Goal: Information Seeking & Learning: Learn about a topic

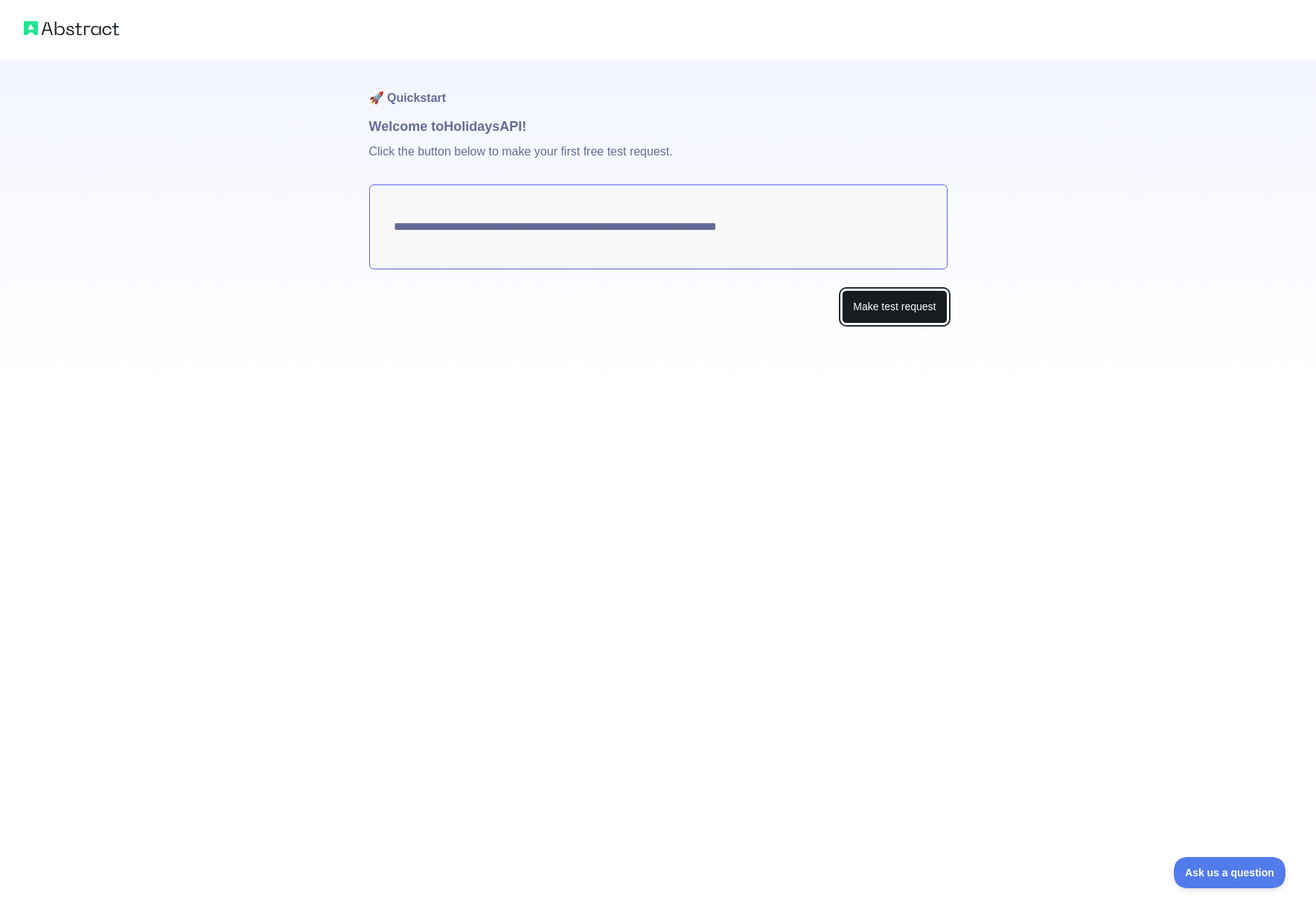
click at [904, 296] on button "Make test request" at bounding box center [894, 307] width 105 height 33
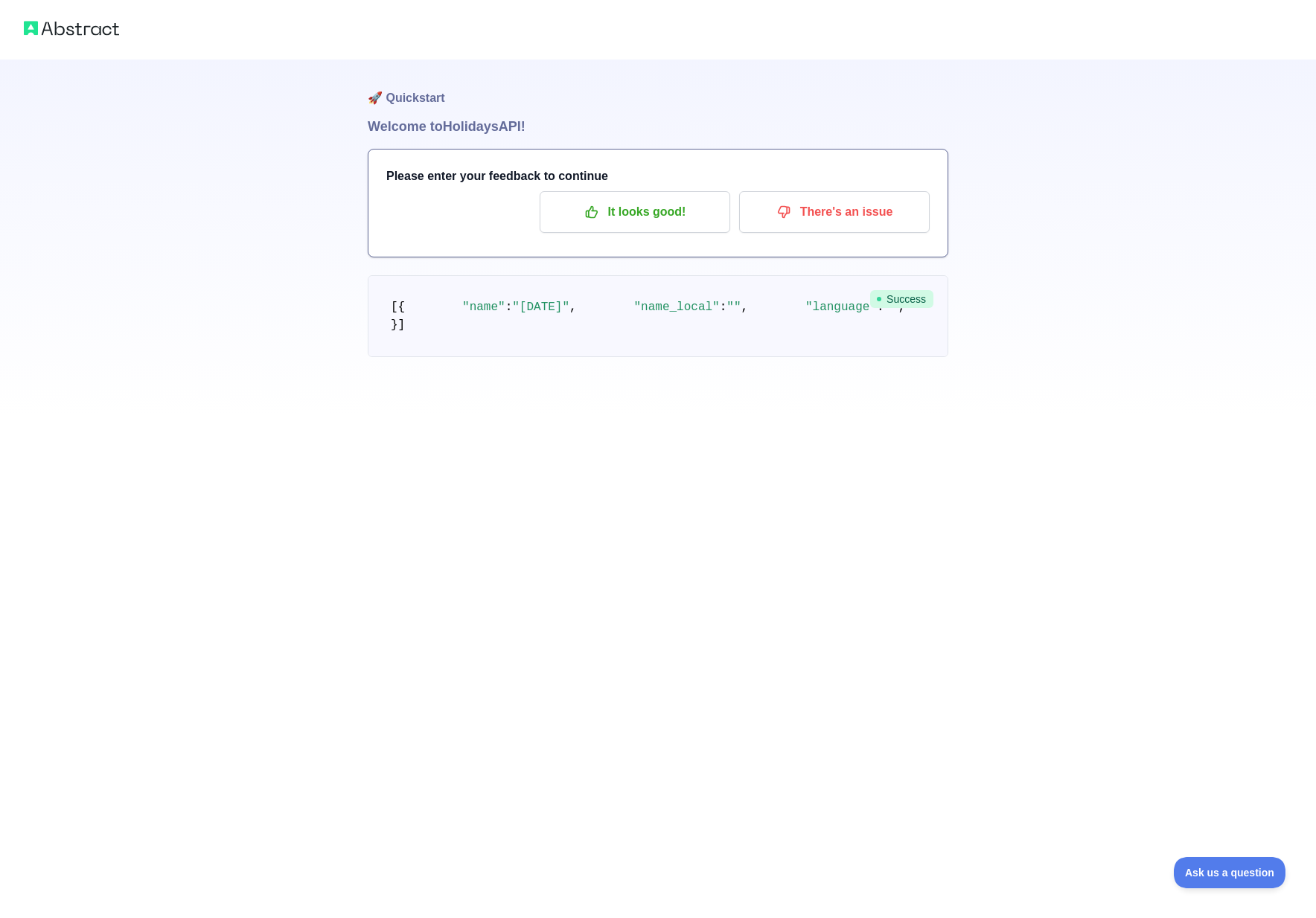
click at [659, 357] on pre "[ { "name" : "[DATE]" , "name_local" : "" , "language" : "" , "description" : "…" at bounding box center [658, 315] width 580 height 81
click at [683, 220] on p "It looks good!" at bounding box center [634, 213] width 168 height 26
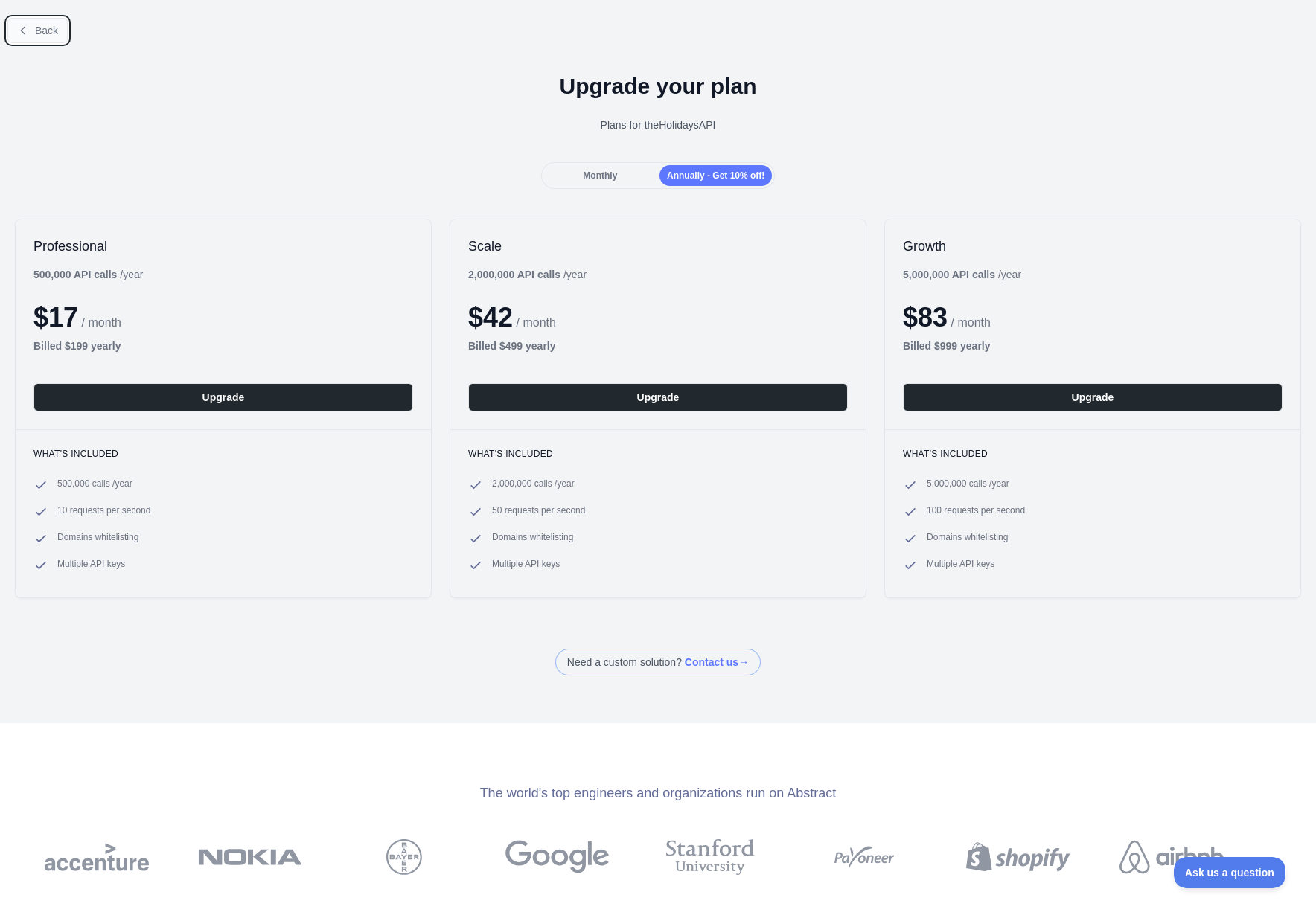
click at [21, 20] on button "Back" at bounding box center [38, 31] width 60 height 26
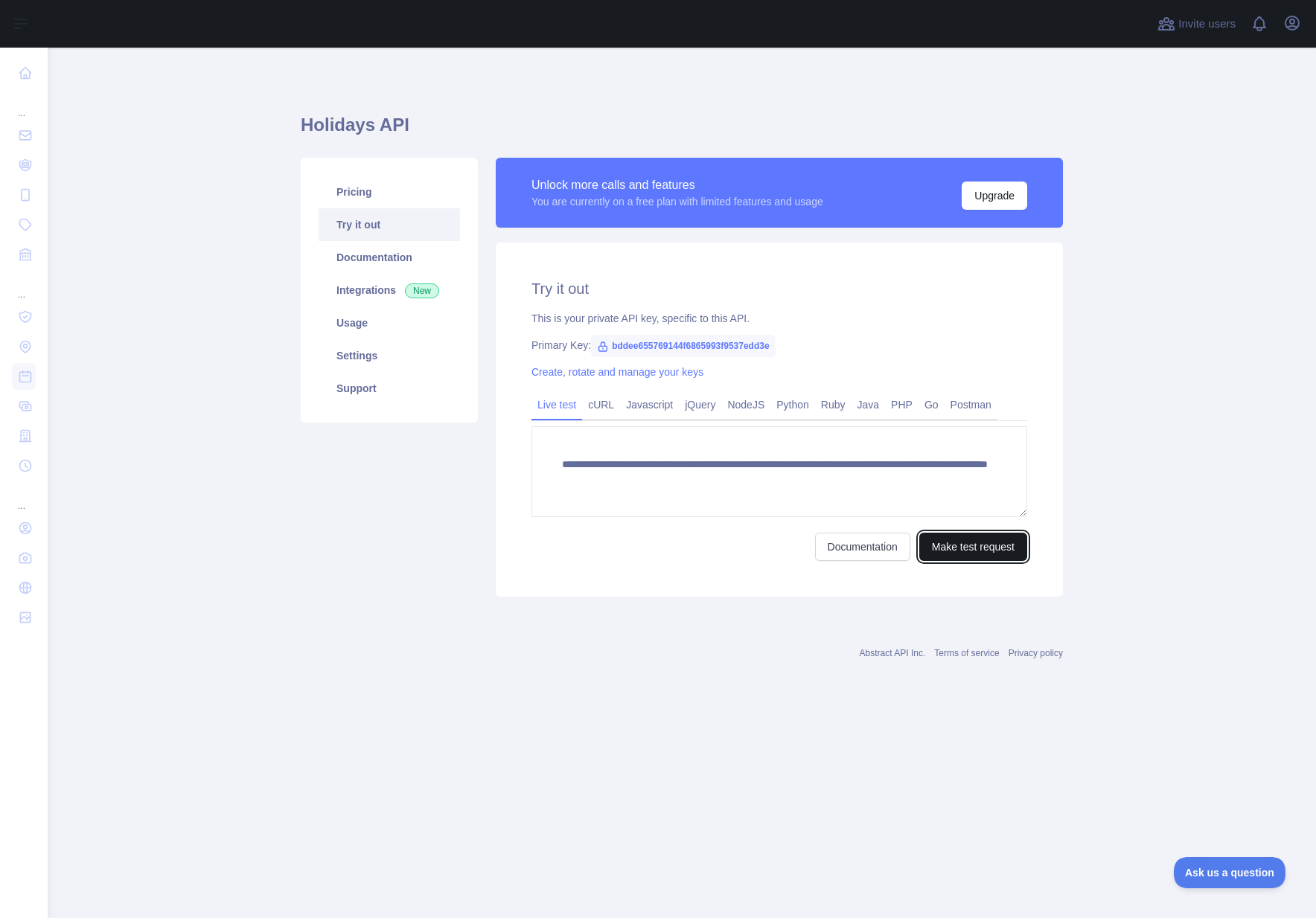
click at [954, 541] on button "Make test request" at bounding box center [973, 547] width 108 height 28
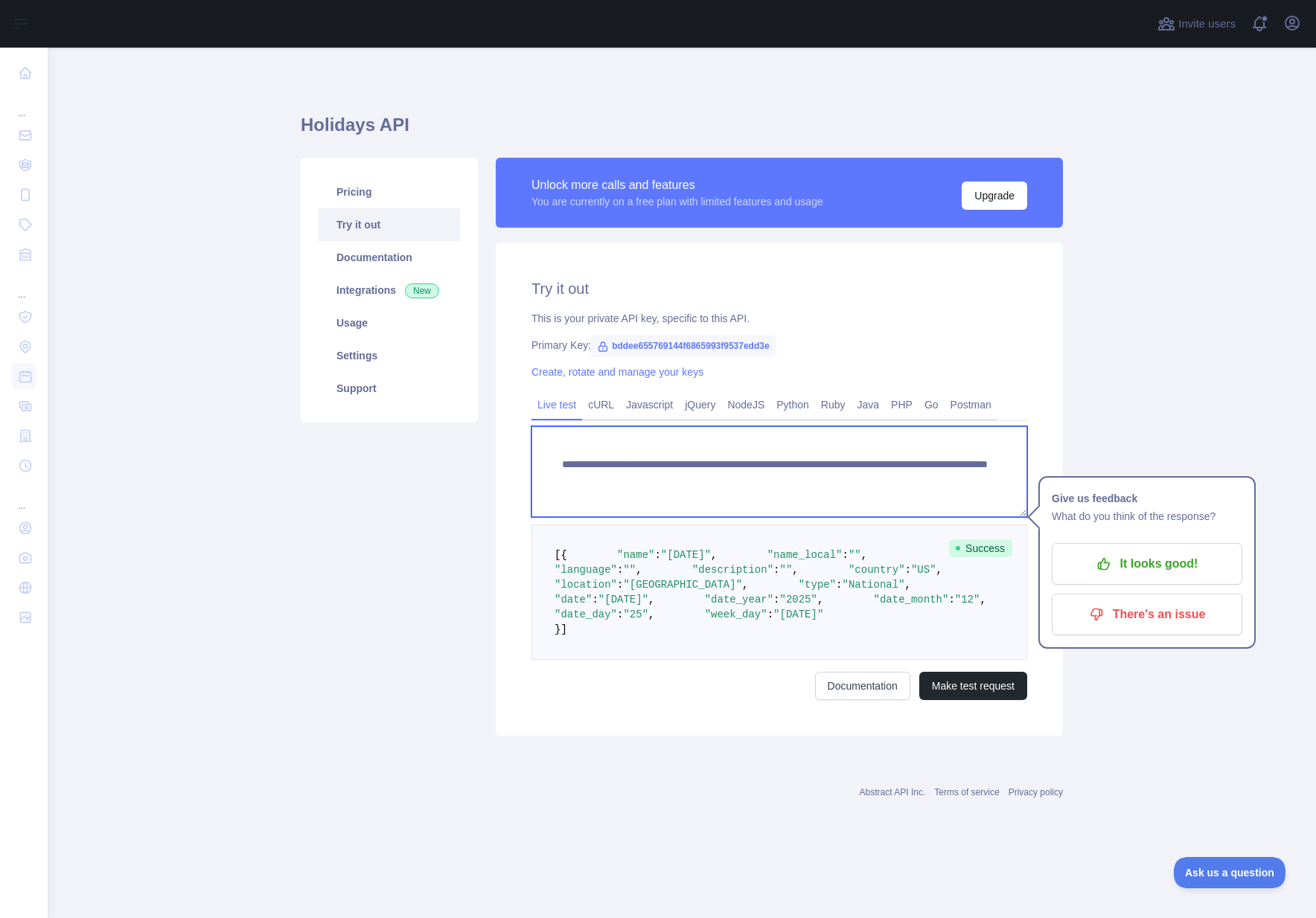
click at [768, 472] on textarea "**********" at bounding box center [779, 471] width 496 height 91
click at [743, 501] on textarea "**********" at bounding box center [779, 471] width 496 height 91
drag, startPoint x: 606, startPoint y: 501, endPoint x: 557, endPoint y: 471, distance: 57.5
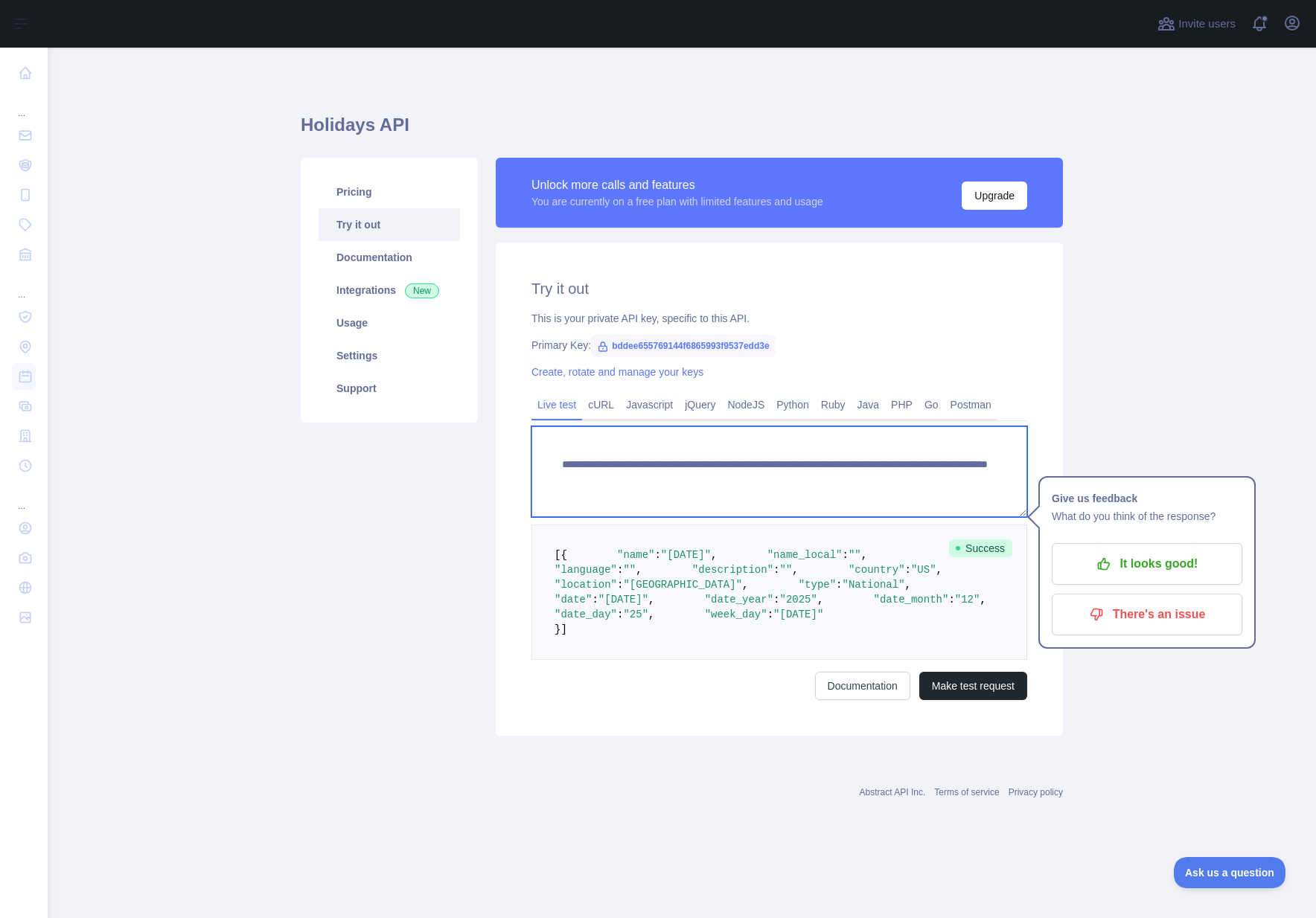
click at [557, 471] on textarea "**********" at bounding box center [779, 471] width 496 height 91
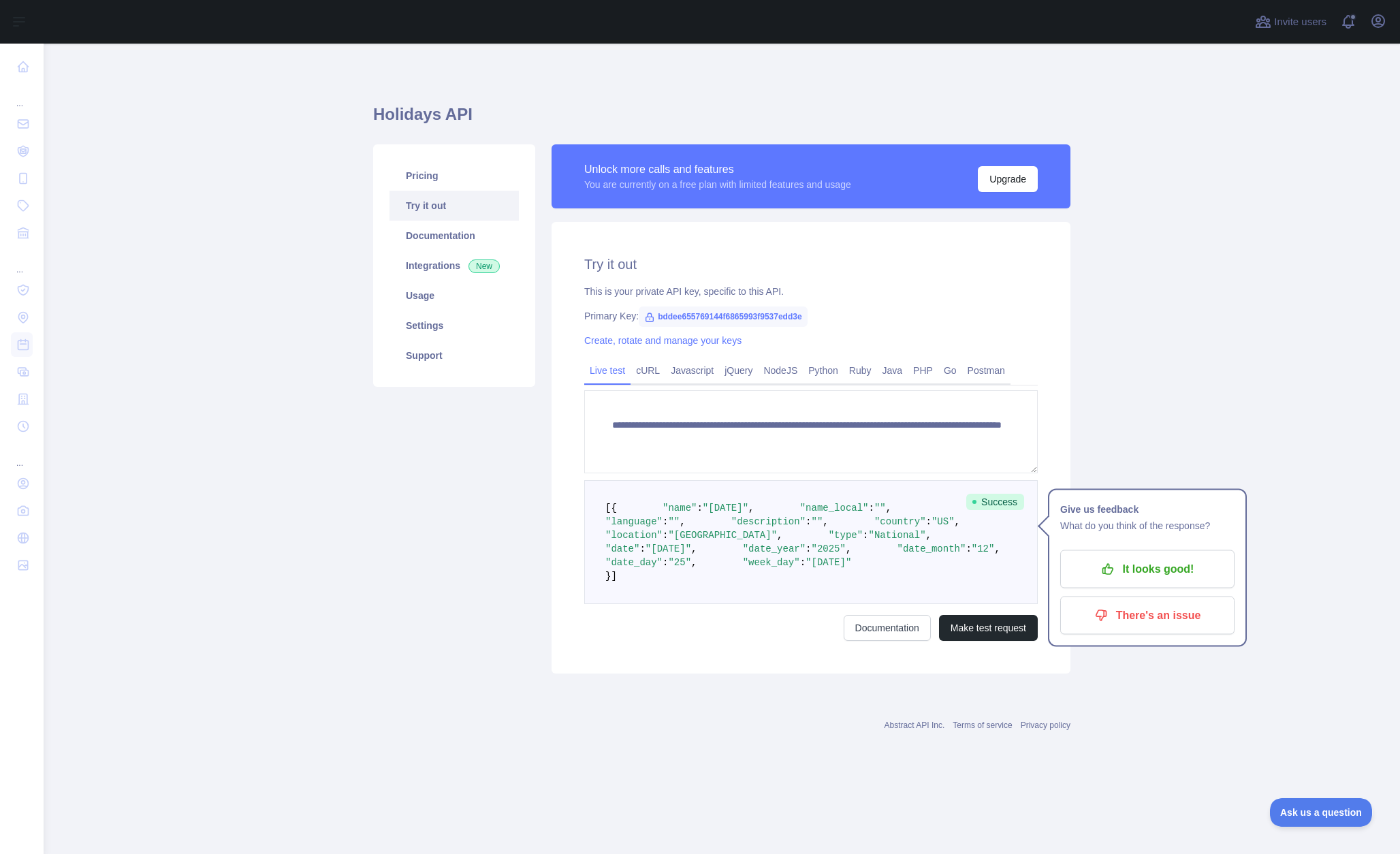
click at [777, 505] on pre "[ { "name" : "Christmas Day" , "name_local" : "" , "language" : "" , "descripti…" at bounding box center [811, 542] width 453 height 124
click at [674, 316] on span "bddee655769144f6865993f9537edd3e" at bounding box center [722, 317] width 169 height 20
copy span "bddee655769144f6865993f9537edd3e"
click at [444, 241] on link "Documentation" at bounding box center [454, 235] width 129 height 30
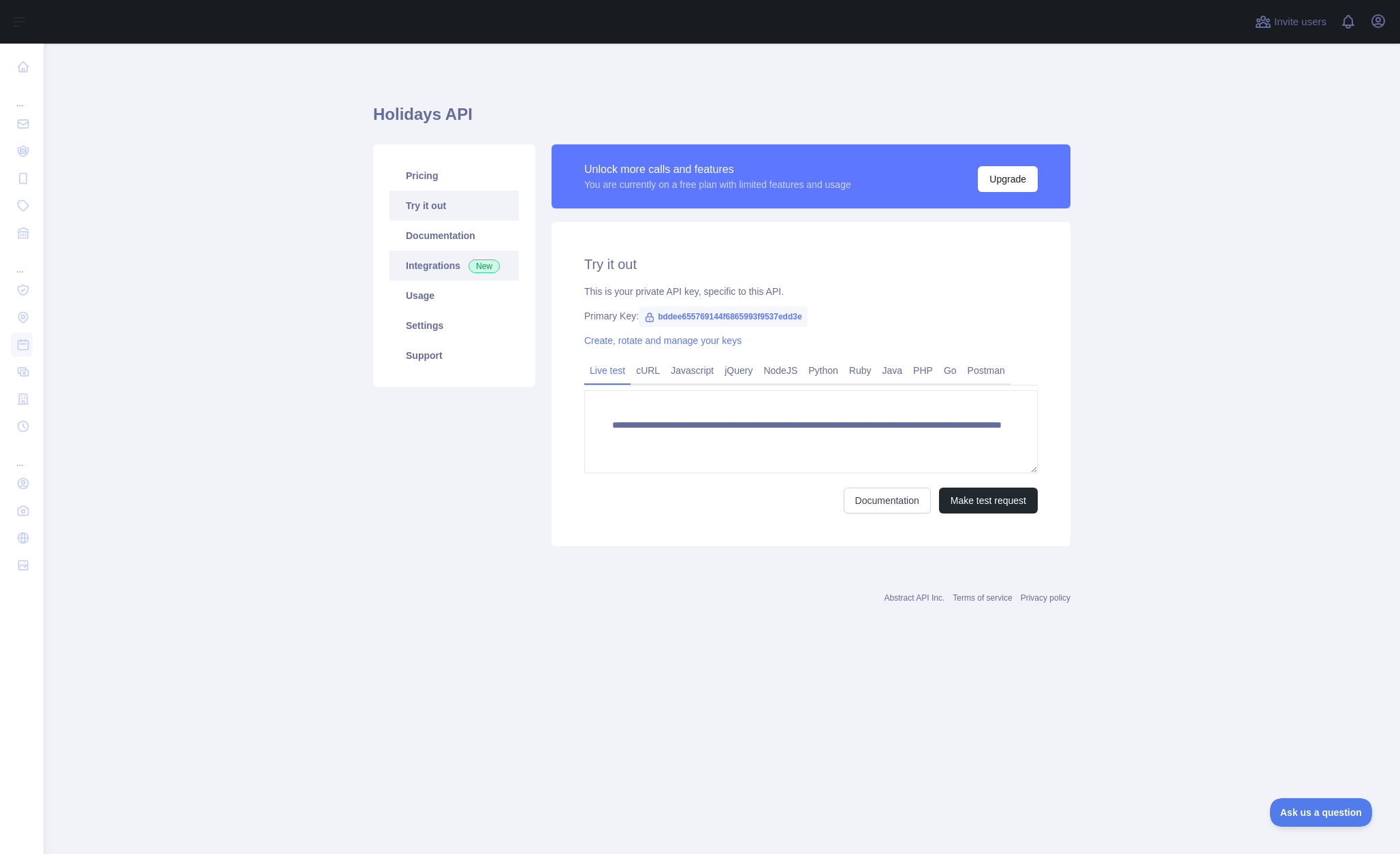
click at [489, 268] on span "New" at bounding box center [484, 266] width 31 height 13
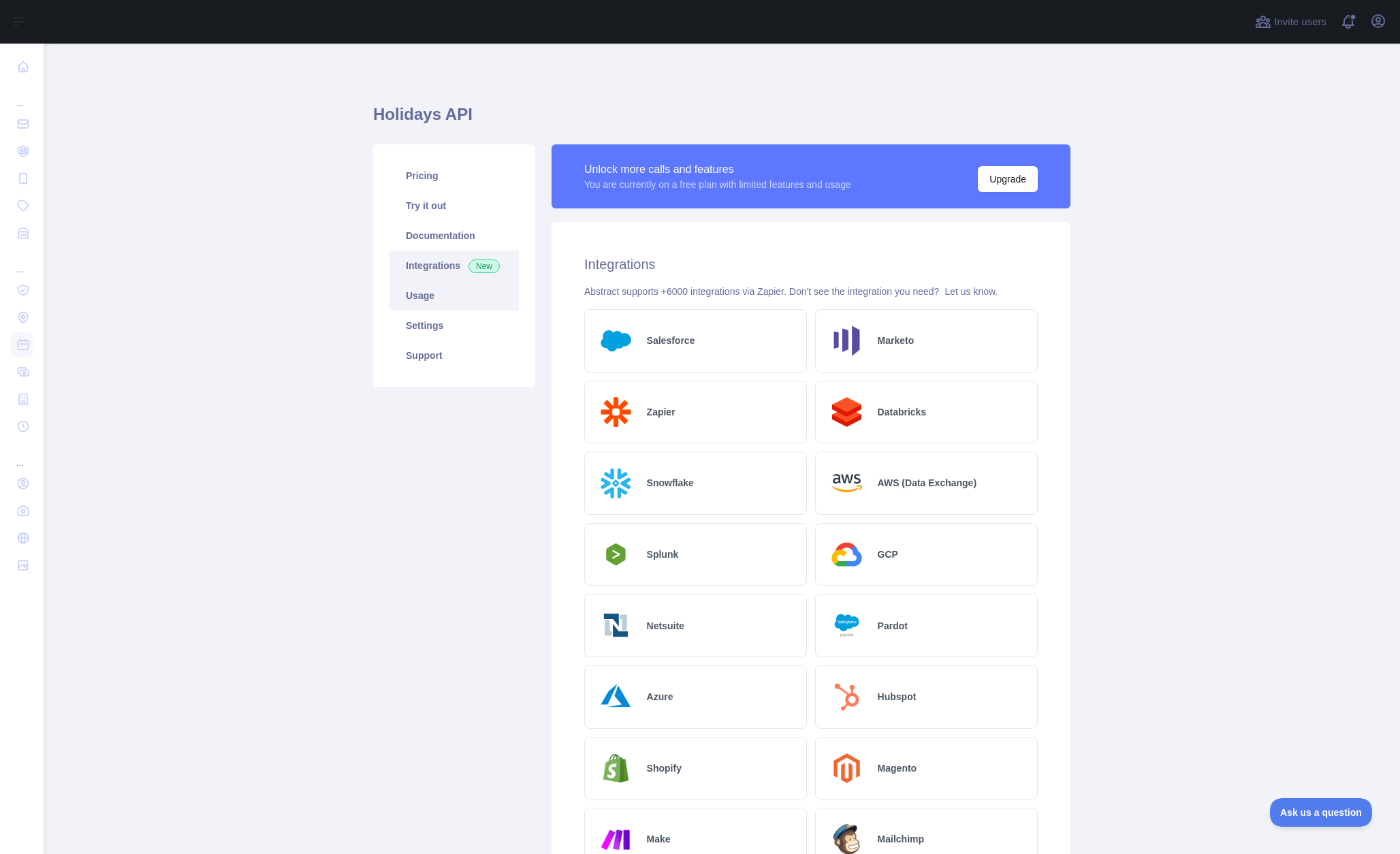
click at [474, 287] on link "Usage" at bounding box center [454, 296] width 129 height 30
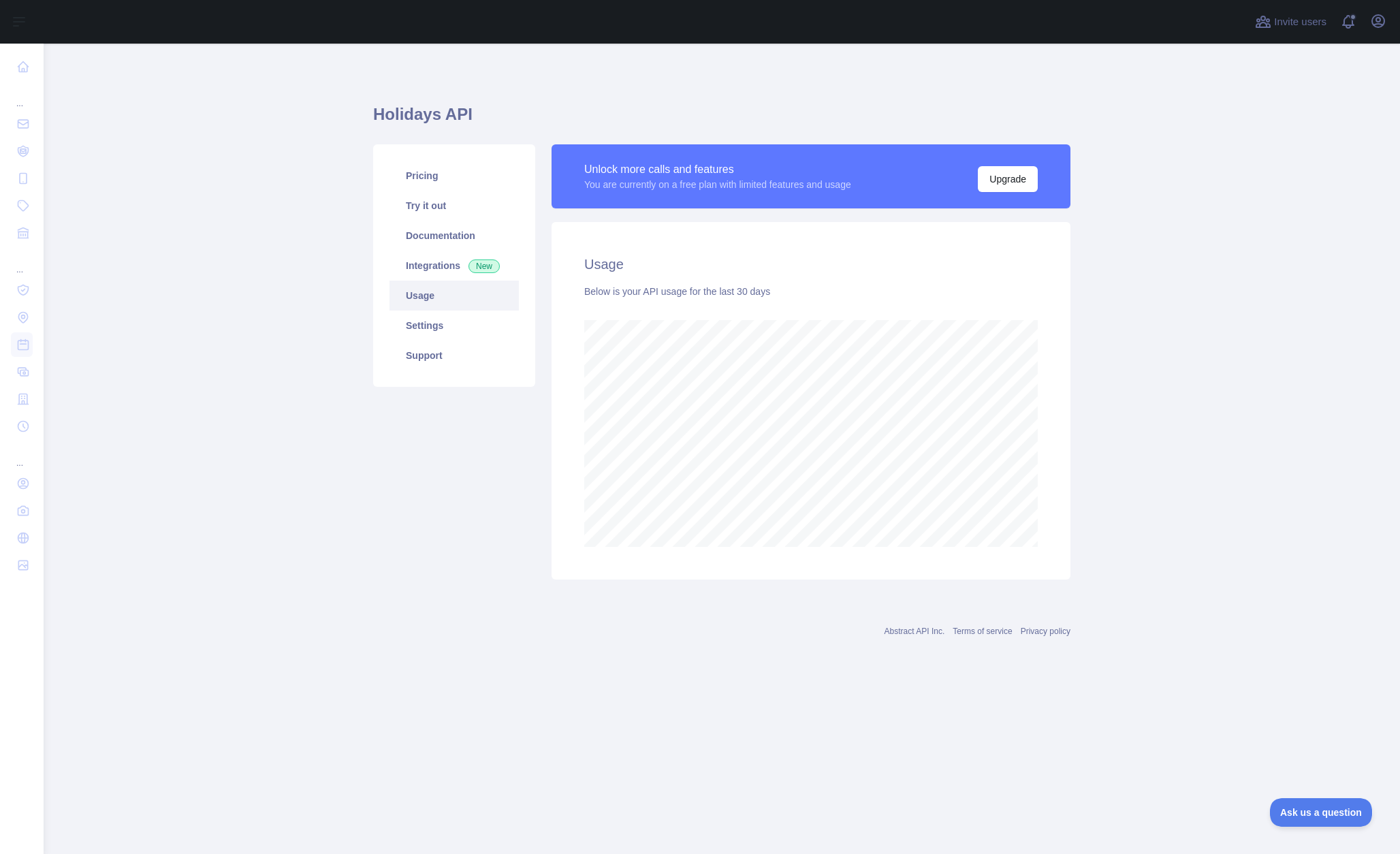
scroll to position [810, 1356]
click at [438, 328] on link "Settings" at bounding box center [454, 325] width 129 height 30
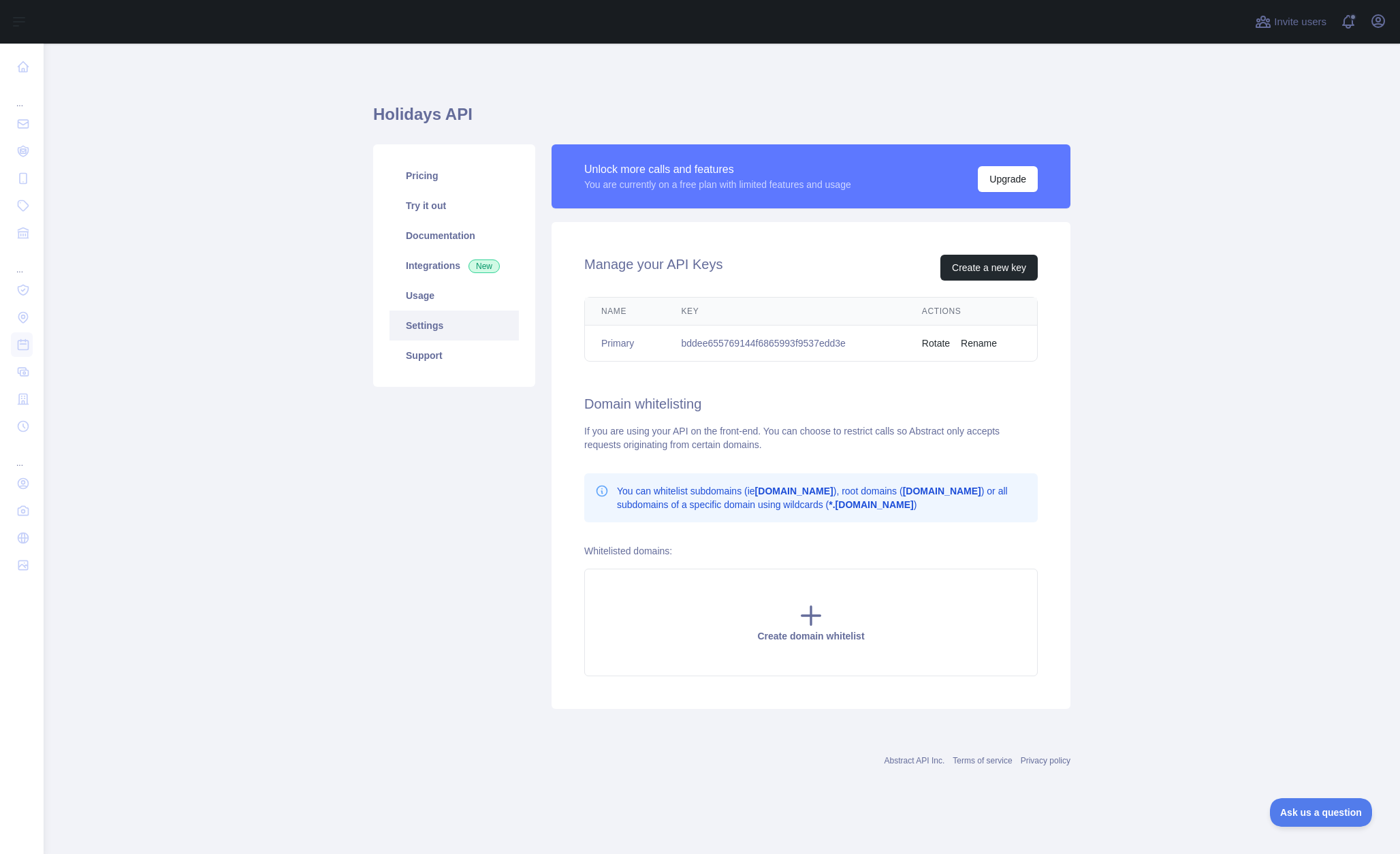
click at [812, 336] on td "bddee655769144f6865993f9537edd3e" at bounding box center [785, 343] width 240 height 36
copy td "bddee655769144f6865993f9537edd3e"
click at [460, 290] on link "Usage" at bounding box center [454, 296] width 129 height 30
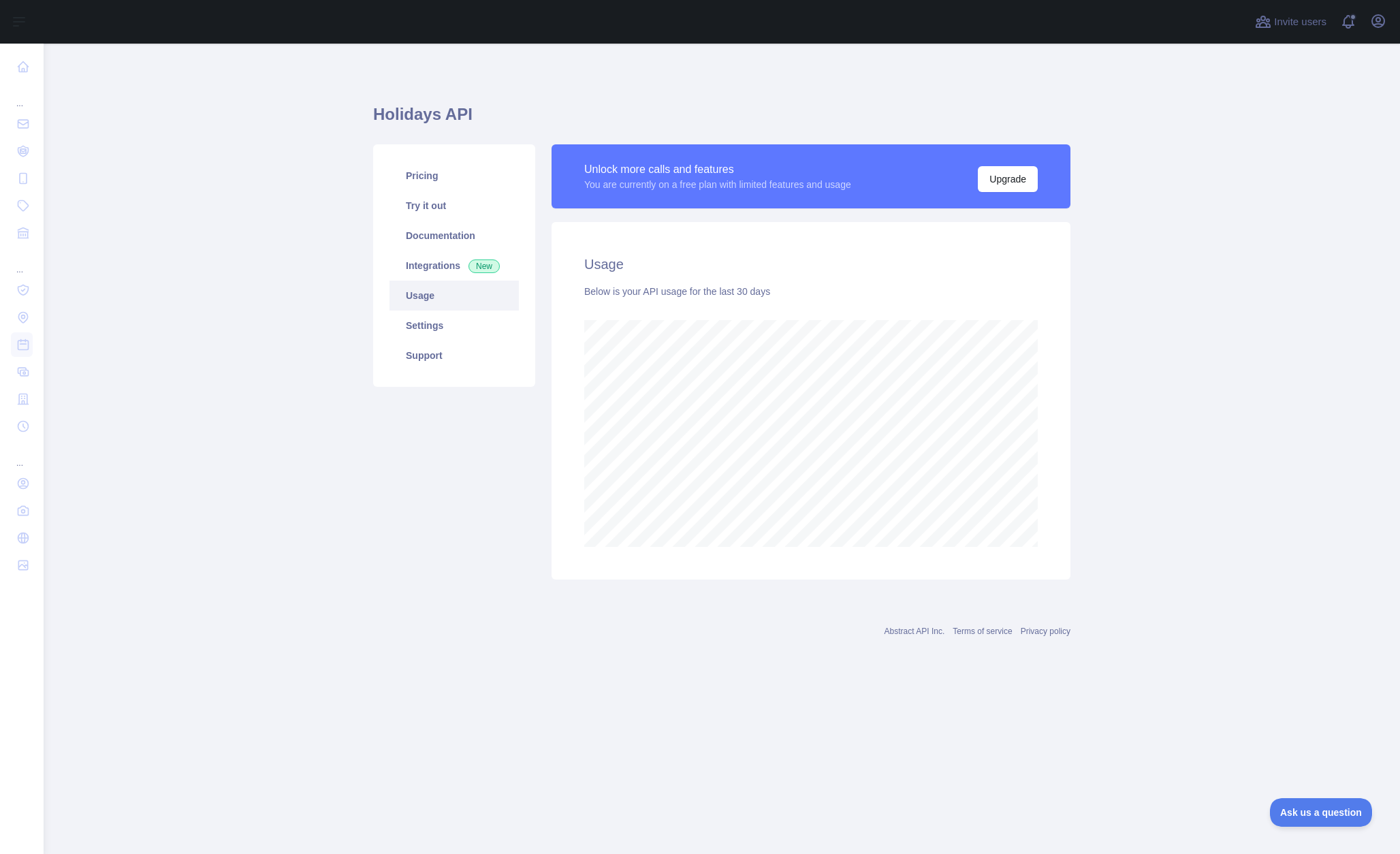
scroll to position [810, 1356]
click at [460, 197] on link "Try it out" at bounding box center [454, 205] width 129 height 30
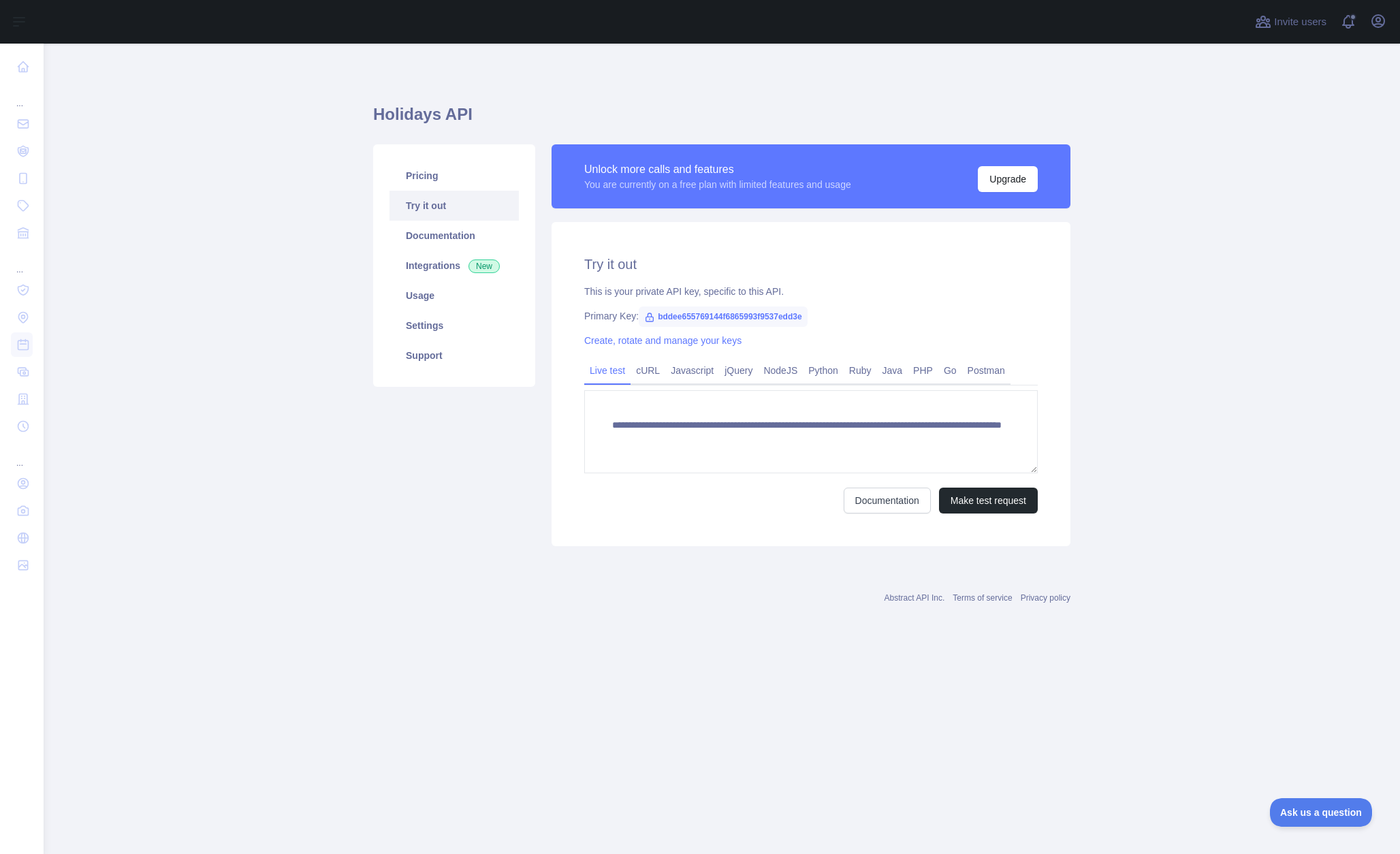
click at [616, 374] on link "Live test" at bounding box center [607, 370] width 46 height 22
click at [984, 498] on button "Make test request" at bounding box center [988, 500] width 99 height 26
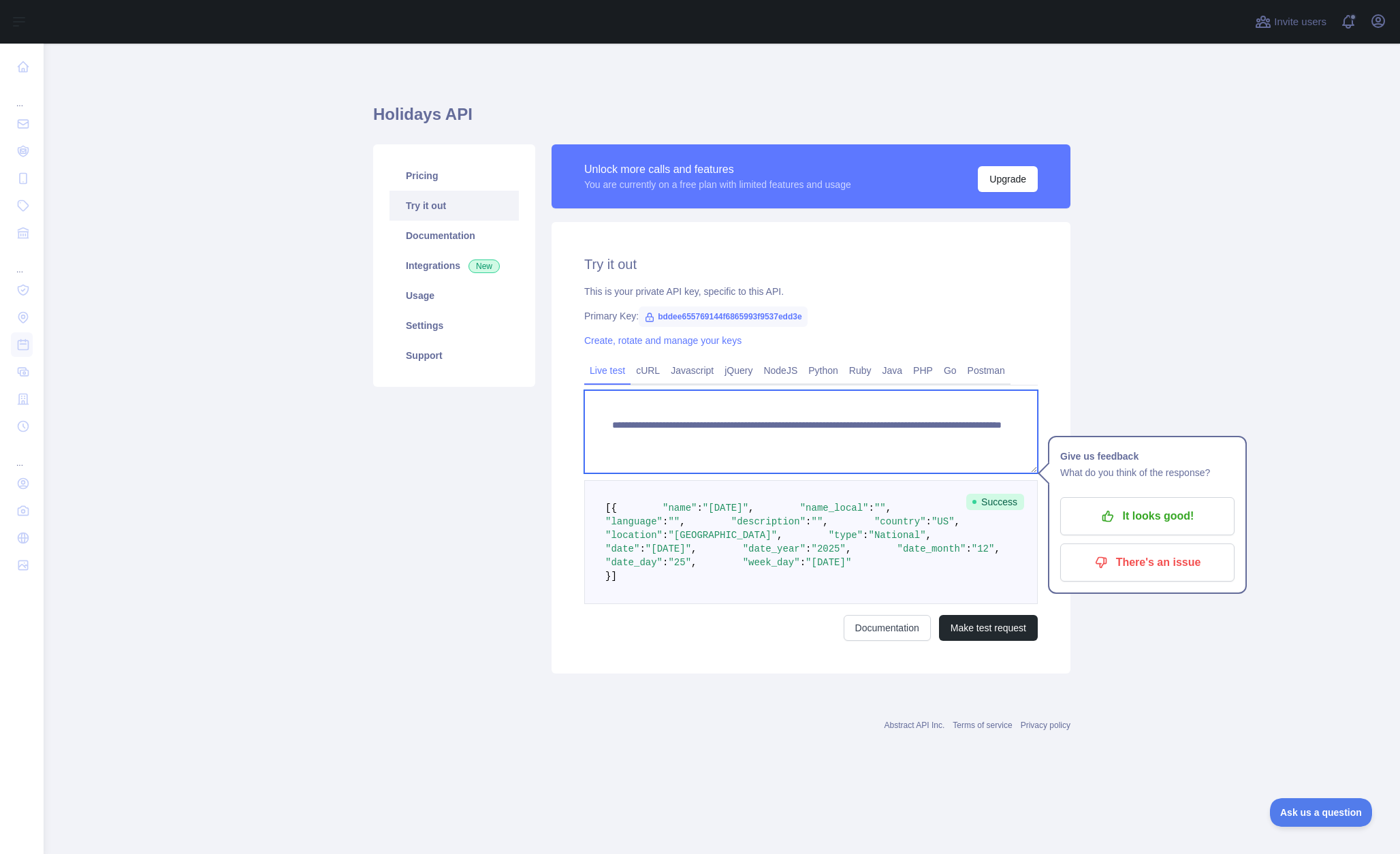
click at [718, 460] on textarea "**********" at bounding box center [811, 431] width 453 height 83
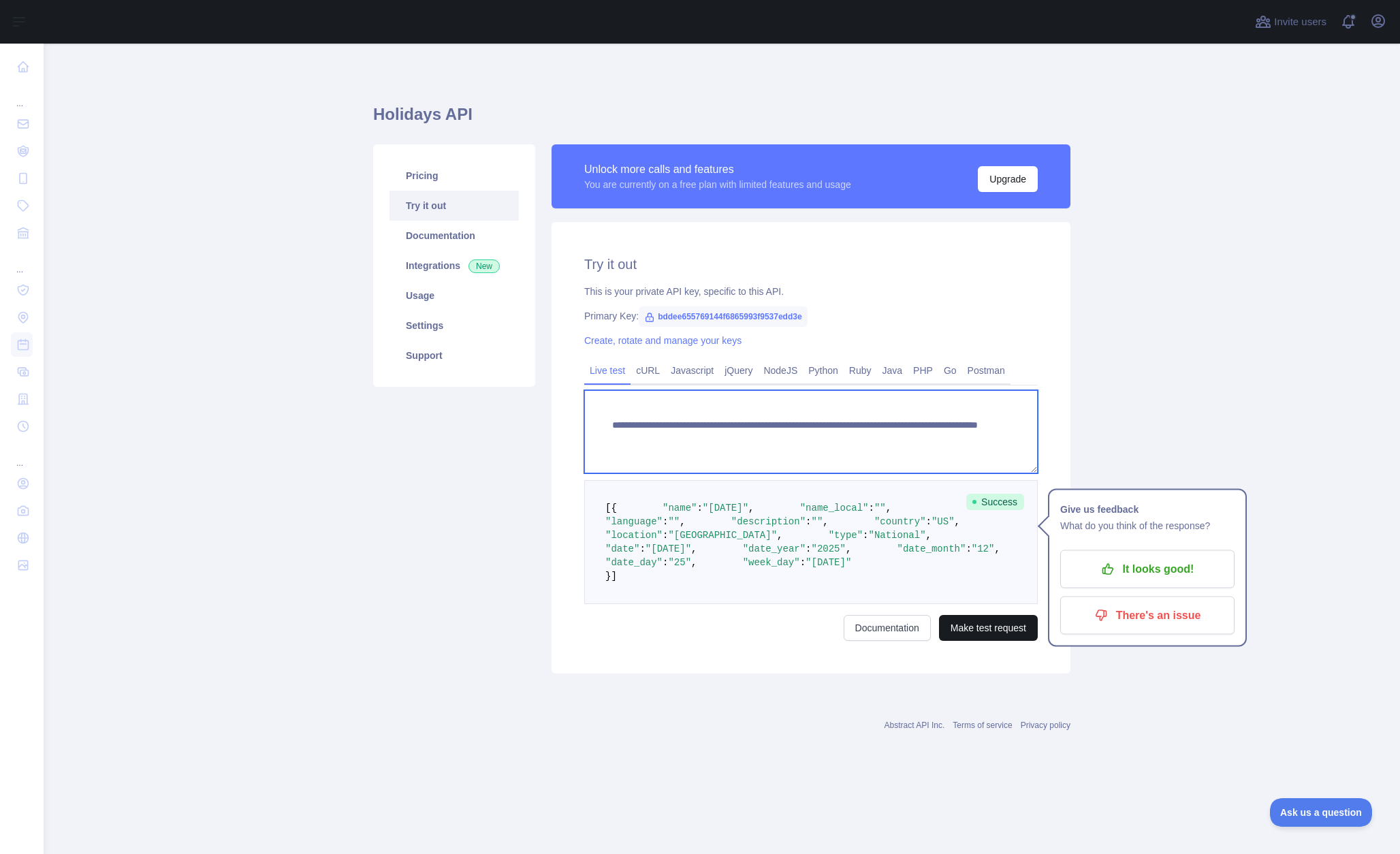
type textarea "**********"
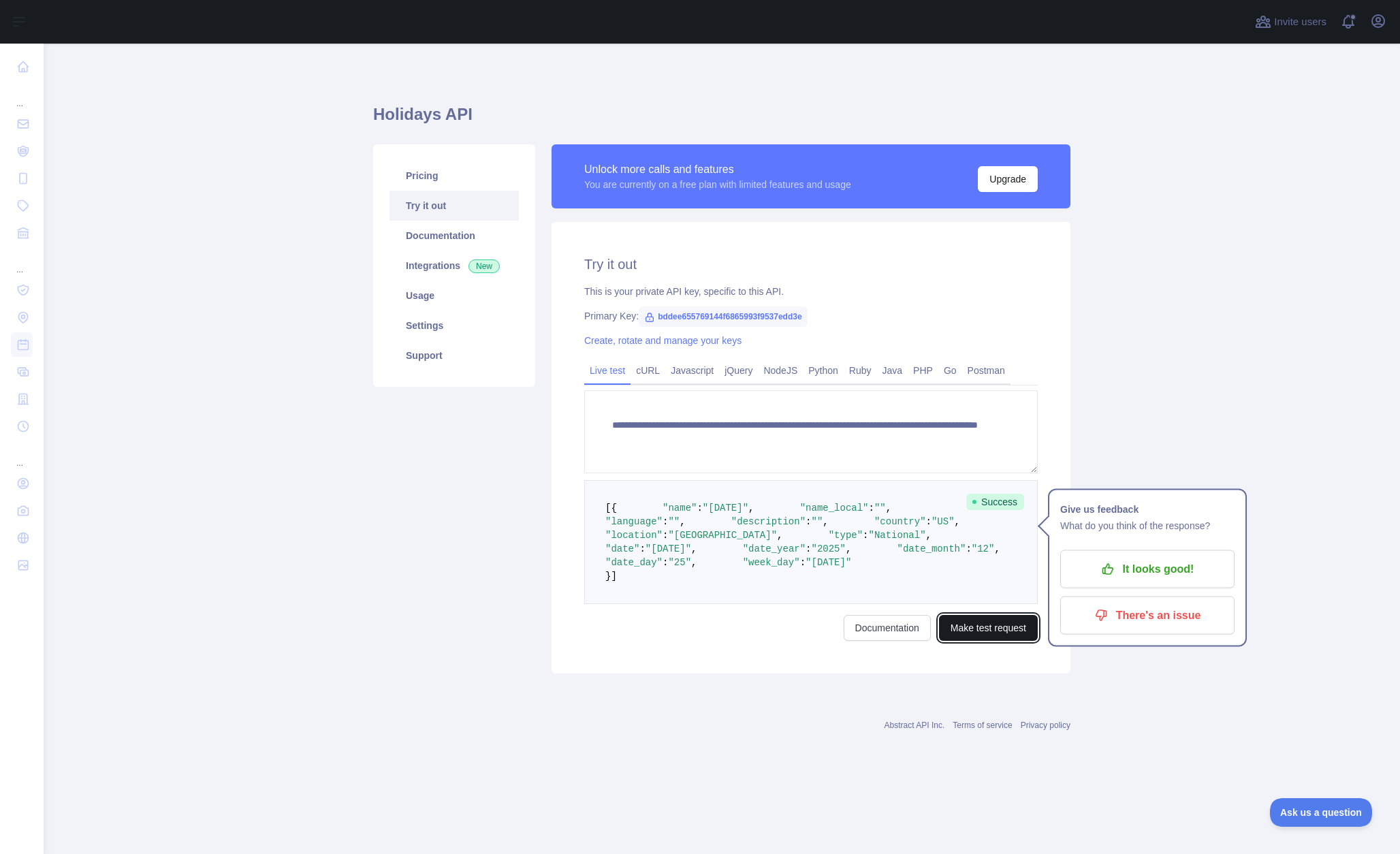
click at [987, 641] on button "Make test request" at bounding box center [988, 627] width 99 height 26
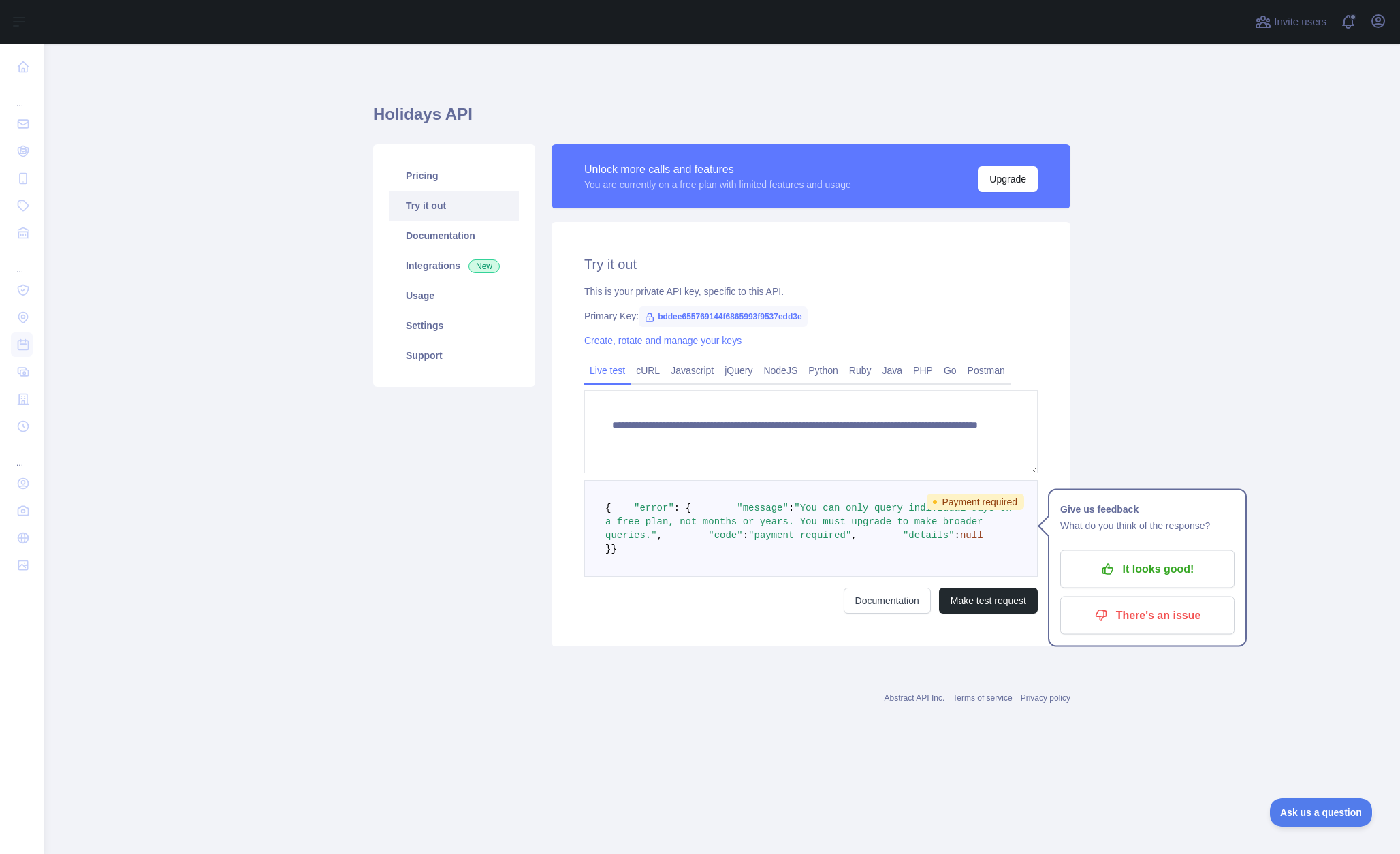
click at [1010, 498] on span "Payment required" at bounding box center [976, 501] width 97 height 16
click at [517, 271] on link "Integrations New" at bounding box center [454, 265] width 129 height 30
